Goal: Find contact information: Find contact information

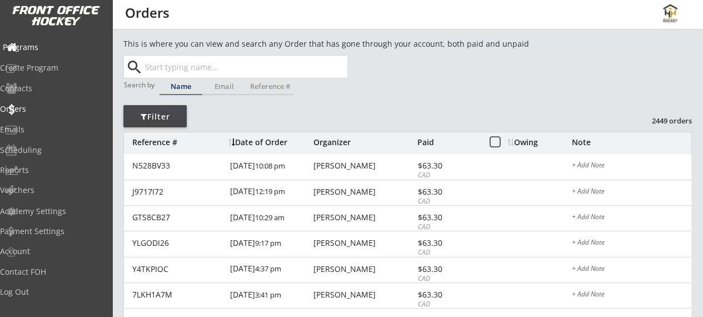
click at [44, 53] on div "Programs" at bounding box center [53, 47] width 106 height 19
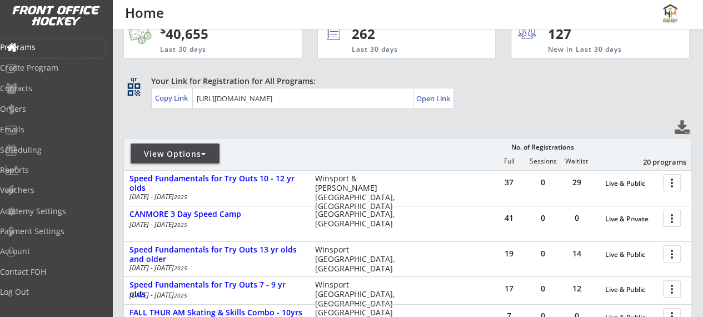
scroll to position [24, 0]
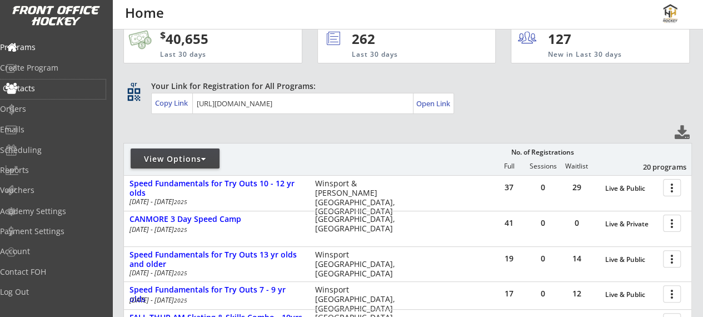
click at [48, 95] on div "Contacts" at bounding box center [53, 88] width 106 height 19
select select ""Players""
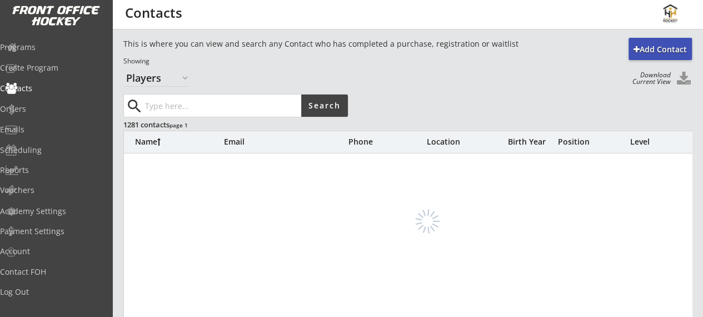
click at [184, 106] on input "input" at bounding box center [222, 105] width 158 height 22
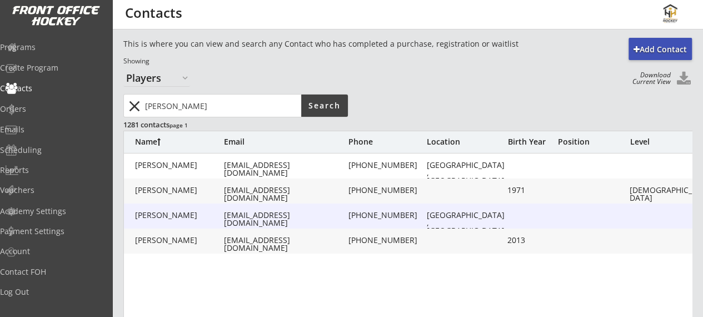
click at [349, 218] on div "[PHONE_NUMBER]" at bounding box center [388, 215] width 78 height 8
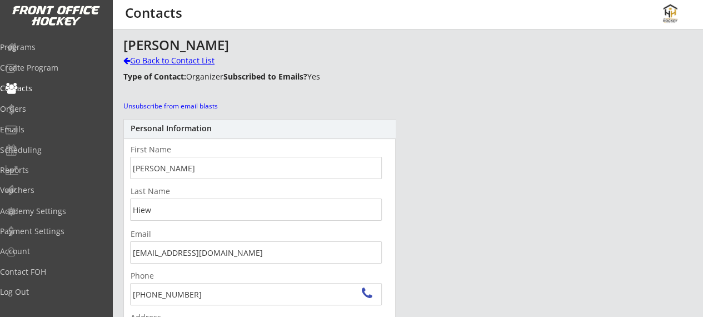
click at [149, 60] on div "Go Back to Contact List" at bounding box center [194, 60] width 143 height 11
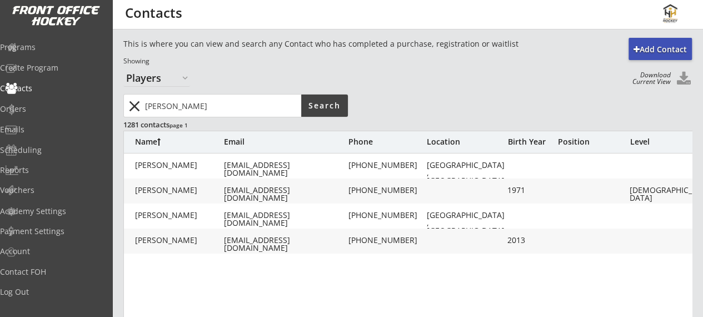
drag, startPoint x: 239, startPoint y: 100, endPoint x: 92, endPoint y: 101, distance: 147.3
click at [92, 101] on body "REVENUE $ 40,655 Last 30 days REGISTRATIONS 262 Last 30 days CONTACTS 127 New i…" at bounding box center [351, 158] width 703 height 317
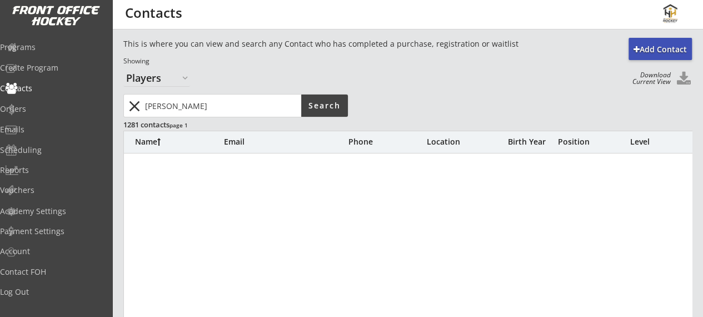
click at [212, 110] on input "input" at bounding box center [222, 105] width 158 height 22
type input "c"
type input "[PERSON_NAME]"
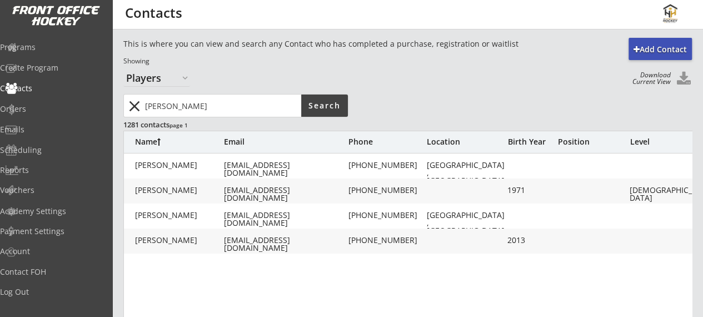
drag, startPoint x: 212, startPoint y: 110, endPoint x: 368, endPoint y: 221, distance: 191.7
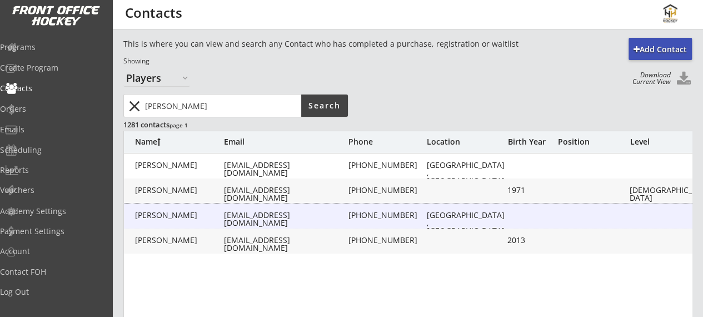
click at [368, 221] on div "[PERSON_NAME] [PERSON_NAME][EMAIL_ADDRESS][DOMAIN_NAME] [PHONE_NUMBER] [GEOGRAP…" at bounding box center [429, 215] width 611 height 25
type input "[PERSON_NAME]"
type input "Hiew"
type input "[EMAIL_ADDRESS][DOMAIN_NAME]"
type input "[PHONE_NUMBER]"
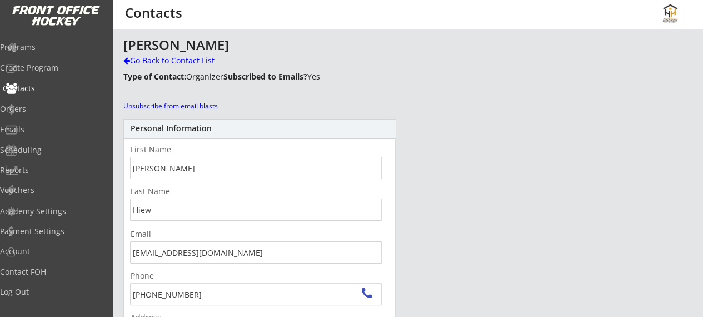
click at [44, 89] on div "Contacts" at bounding box center [53, 88] width 100 height 8
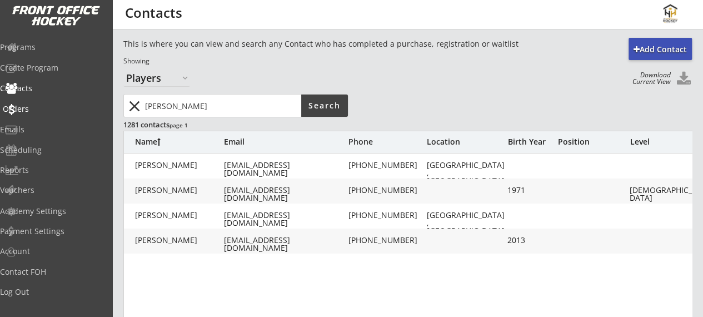
drag, startPoint x: 185, startPoint y: 104, endPoint x: 53, endPoint y: 100, distance: 131.3
click at [53, 100] on body "REVENUE $ 40,655 Last 30 days REGISTRATIONS 262 Last 30 days CONTACTS 127 New i…" at bounding box center [351, 158] width 703 height 317
type input "[PERSON_NAME]"
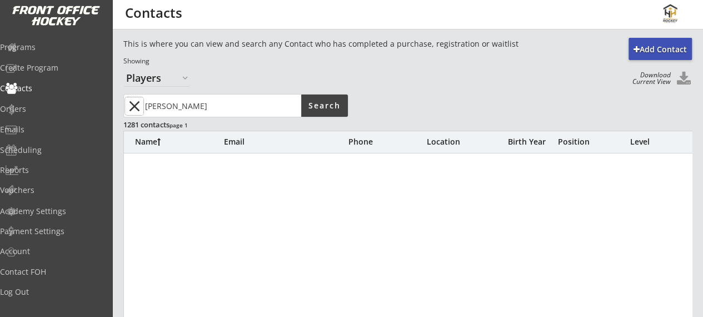
click at [130, 104] on button "close" at bounding box center [134, 106] width 18 height 18
